Goal: Obtain resource: Download file/media

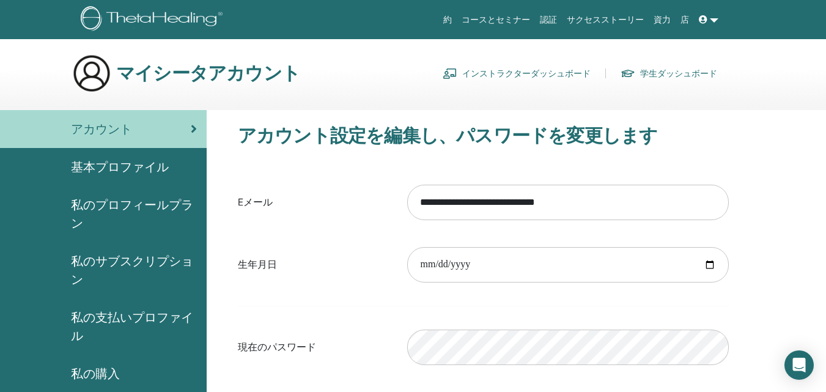
click at [540, 75] on link "インストラクターダッシュボード" at bounding box center [516, 74] width 148 height 20
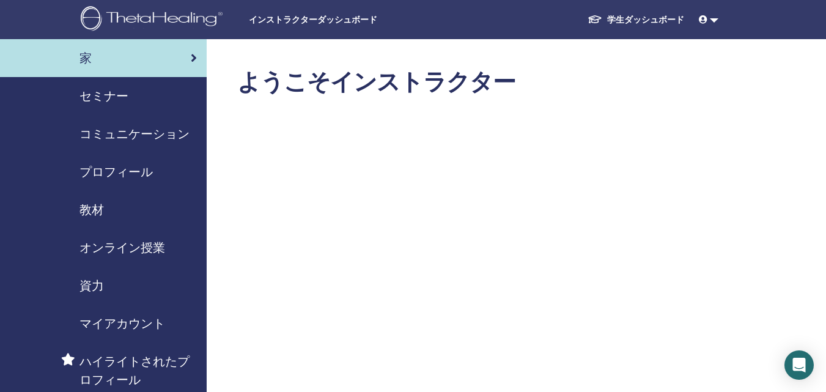
click at [91, 211] on span "教材" at bounding box center [91, 209] width 24 height 18
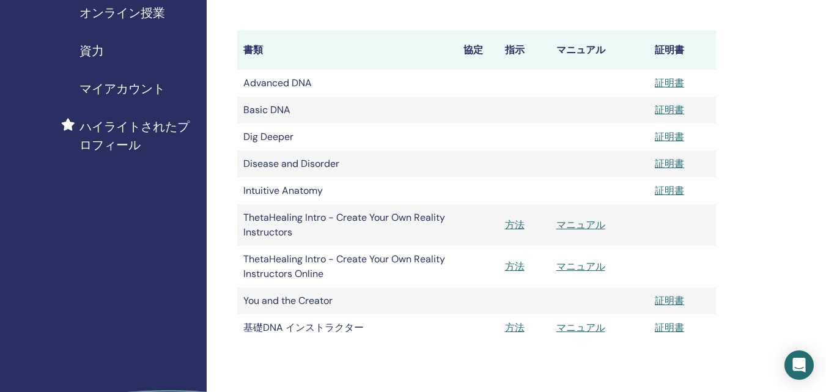
scroll to position [306, 0]
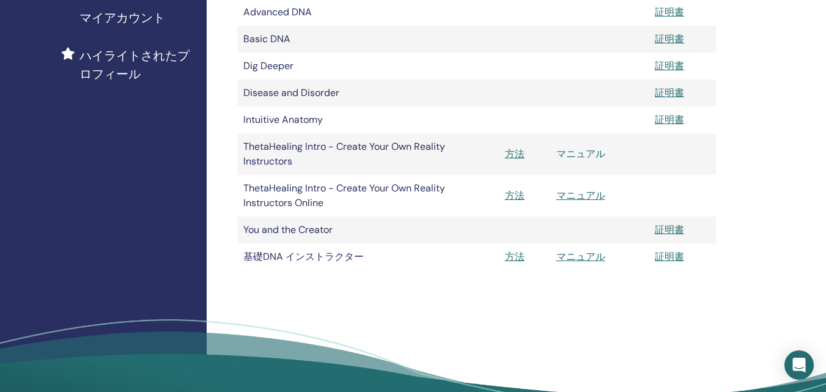
click at [583, 155] on link "マニュアル" at bounding box center [580, 153] width 49 height 13
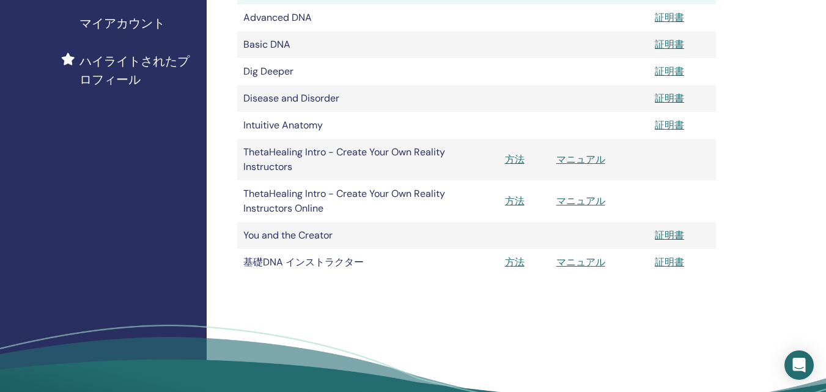
scroll to position [306, 0]
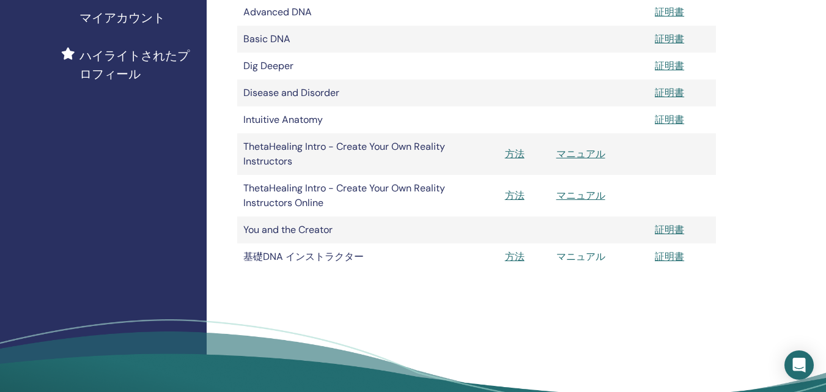
click at [579, 255] on link "マニュアル" at bounding box center [580, 256] width 49 height 13
